Goal: Task Accomplishment & Management: Complete application form

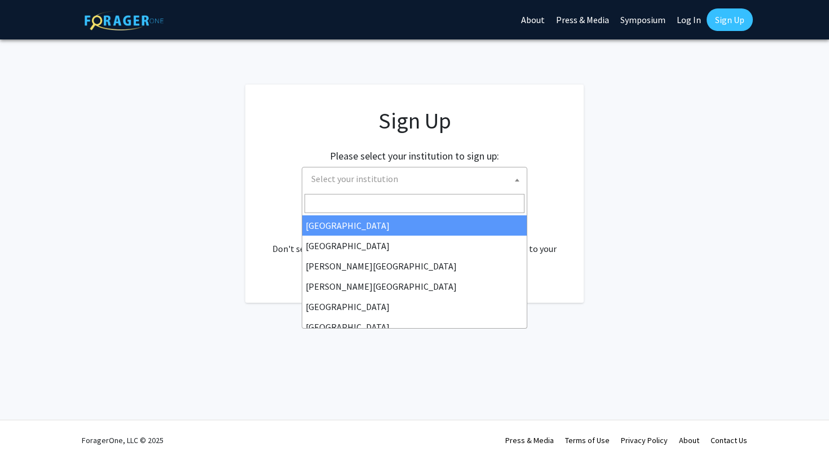
click at [422, 178] on span "Select your institution" at bounding box center [417, 179] width 220 height 23
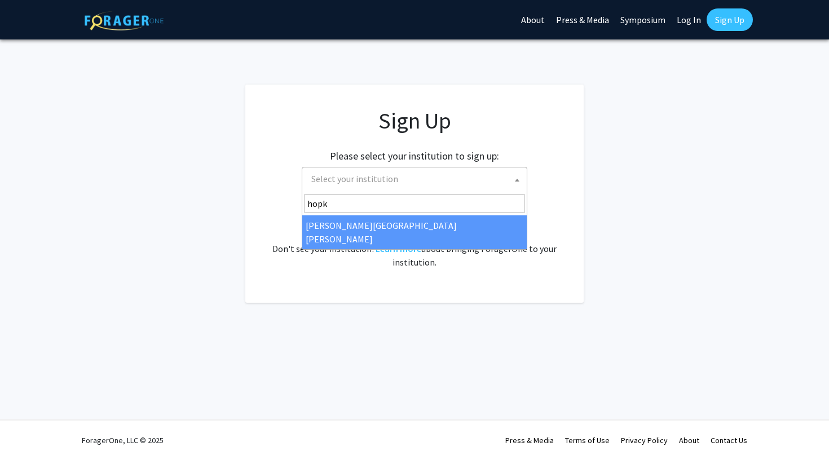
type input "hopk"
select select "1"
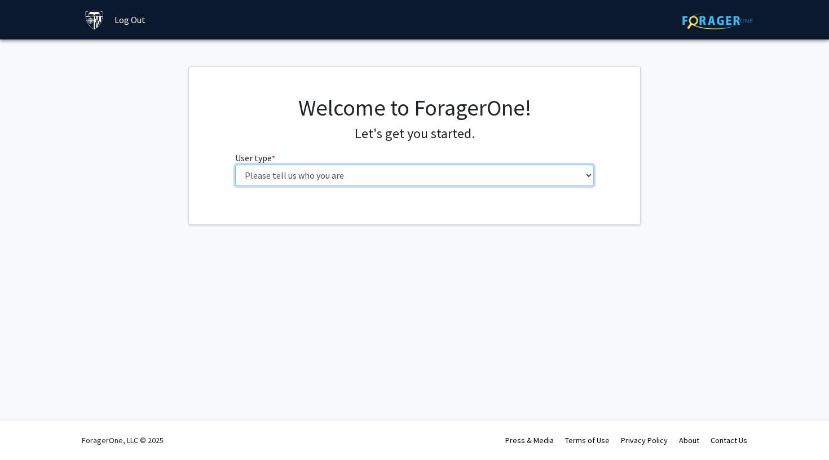
select select "2: masters"
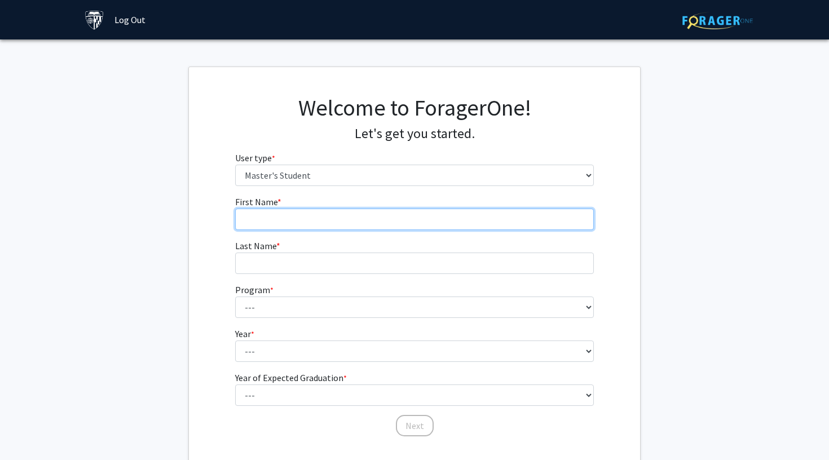
click at [381, 216] on input "First Name * required" at bounding box center [414, 219] width 359 height 21
type input "Yoga"
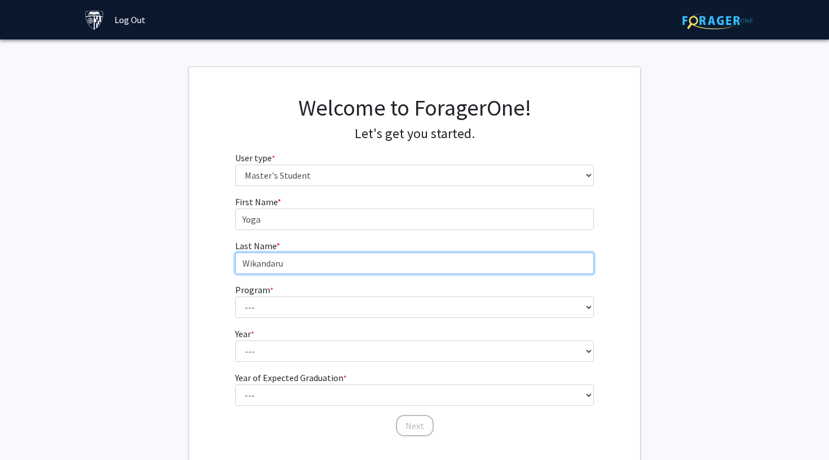
type input "Wikandaru"
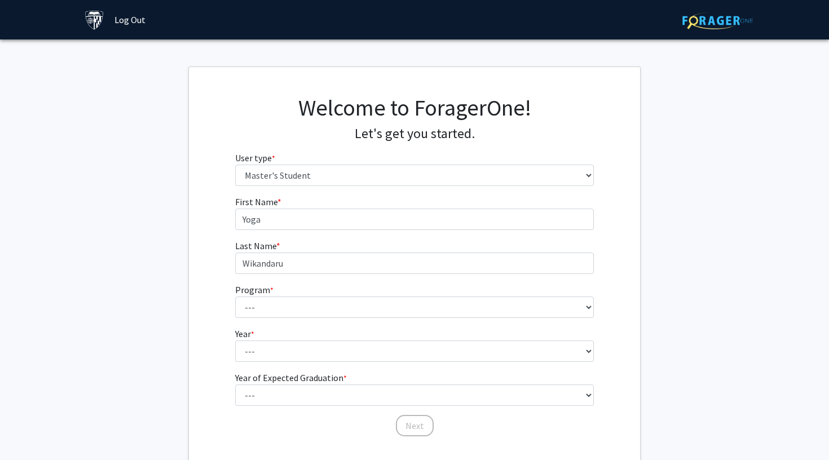
click at [364, 295] on fg-select "Program * required --- Anatomy Education Applied and Computational Mathematics …" at bounding box center [414, 300] width 359 height 35
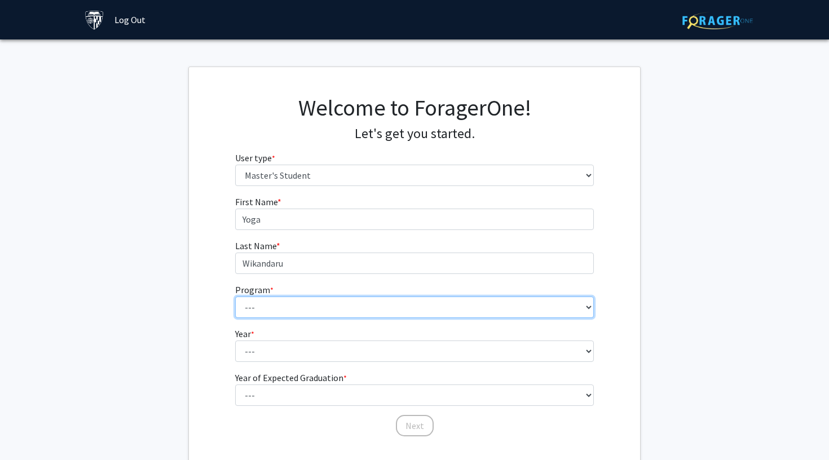
select select "60: 48"
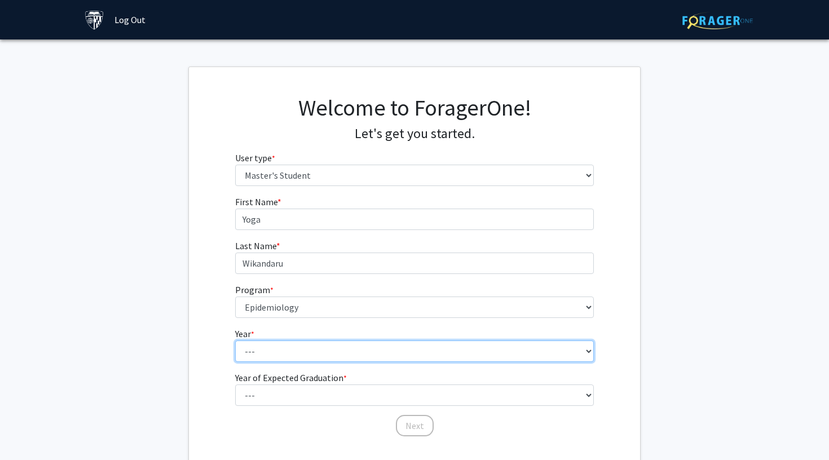
select select "1: first_year"
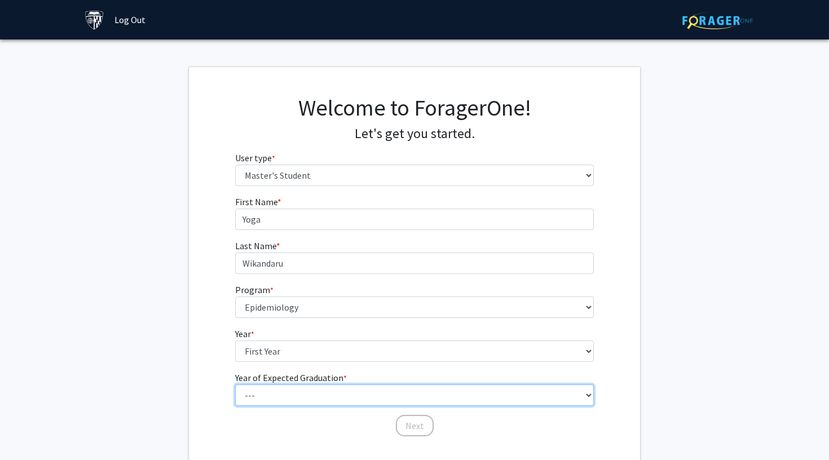
select select "2: 2026"
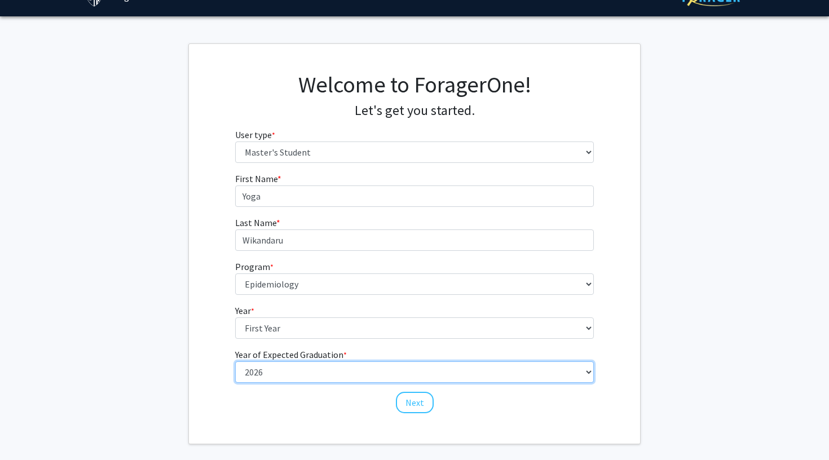
scroll to position [31, 0]
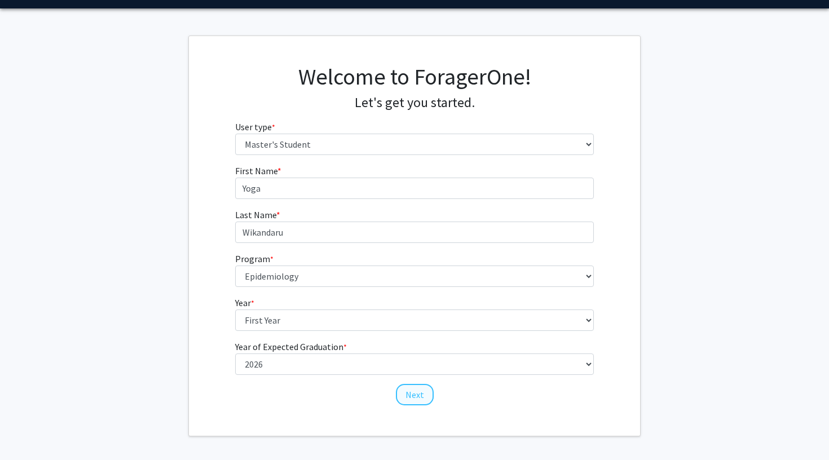
click at [424, 391] on button "Next" at bounding box center [415, 394] width 38 height 21
